Goal: Go to known website: Access a specific website the user already knows

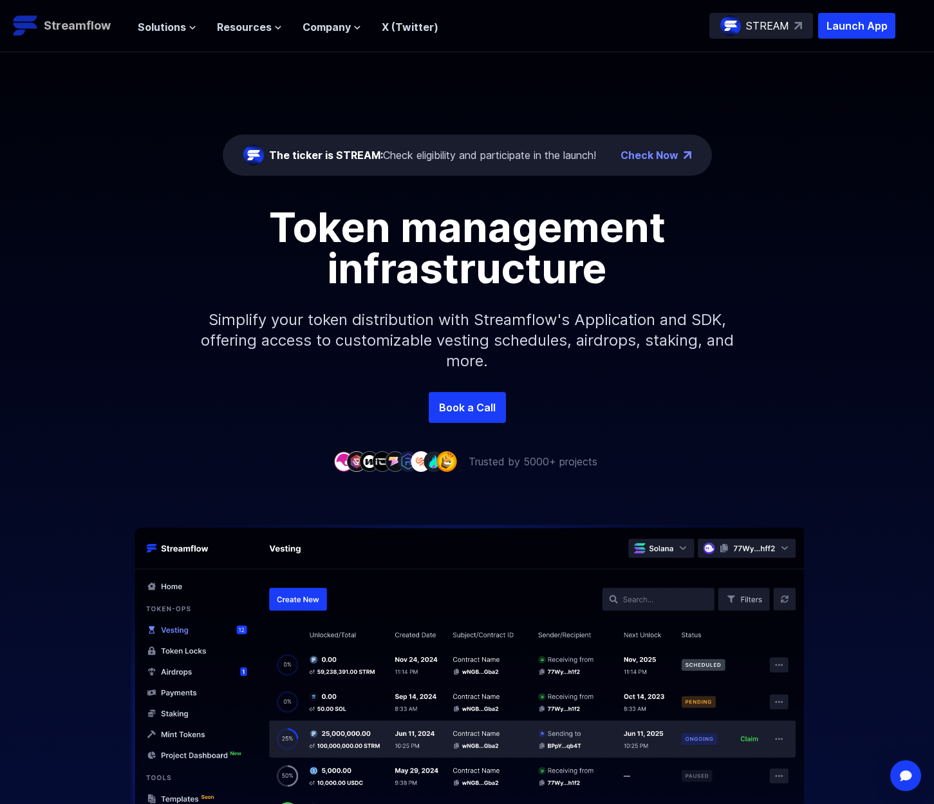
click at [87, 24] on p "Streamflow" at bounding box center [77, 26] width 67 height 18
drag, startPoint x: 640, startPoint y: 30, endPoint x: 650, endPoint y: 31, distance: 10.4
click at [640, 30] on div "Solutions Overview Streamflow features an all-in-one token distribution platfor…" at bounding box center [516, 26] width 757 height 26
click at [831, 26] on p "Launch App" at bounding box center [856, 26] width 77 height 26
